Goal: Entertainment & Leisure: Consume media (video, audio)

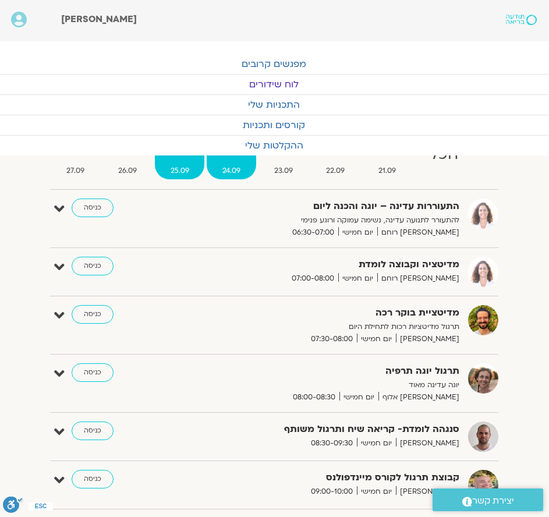
click at [233, 165] on span "24.09" at bounding box center [231, 171] width 49 height 12
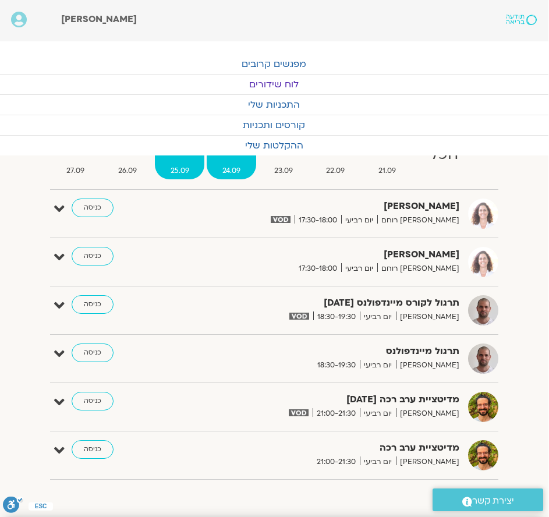
click at [177, 173] on span "25.09" at bounding box center [180, 171] width 50 height 12
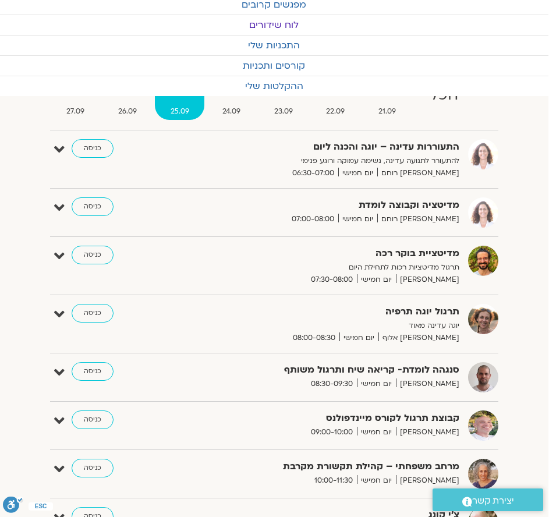
scroll to position [116, 1]
